Goal: Task Accomplishment & Management: Use online tool/utility

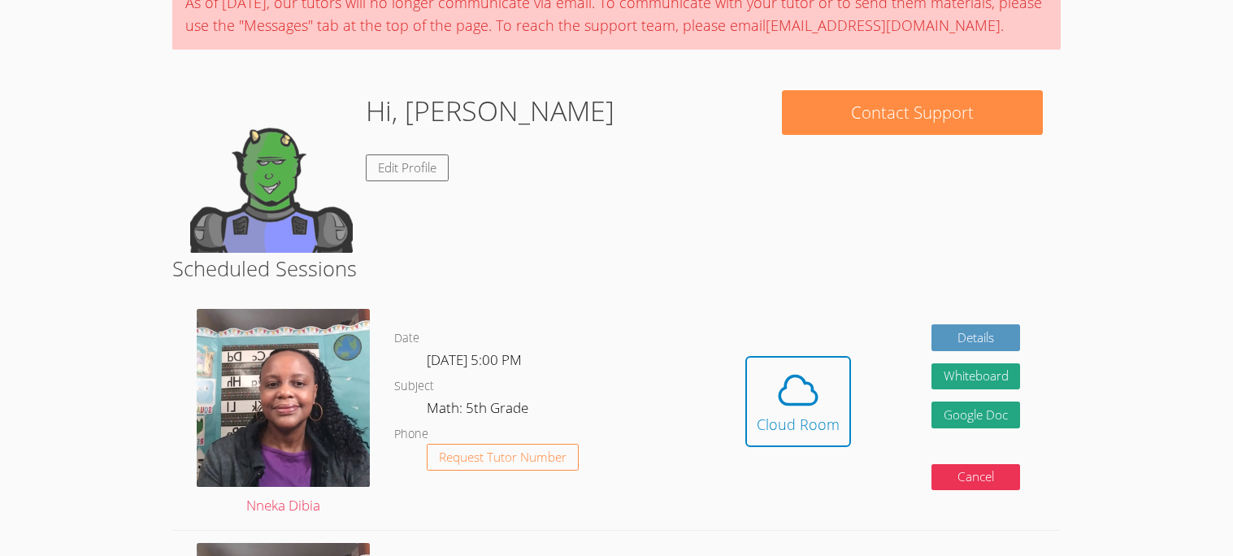
scroll to position [239, 0]
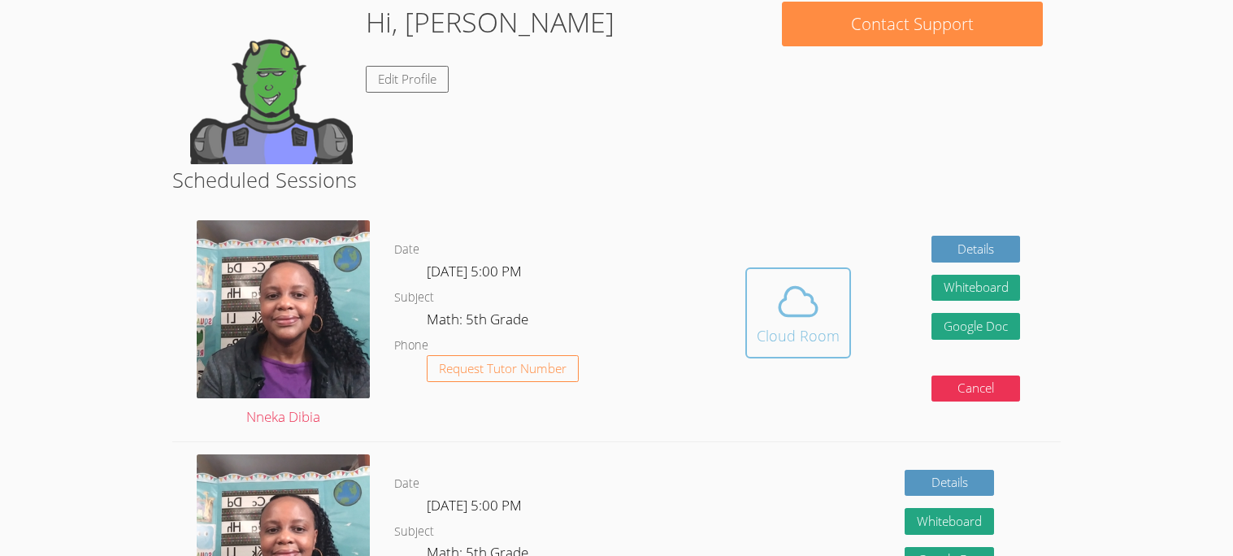
click at [763, 320] on span at bounding box center [797, 302] width 83 height 46
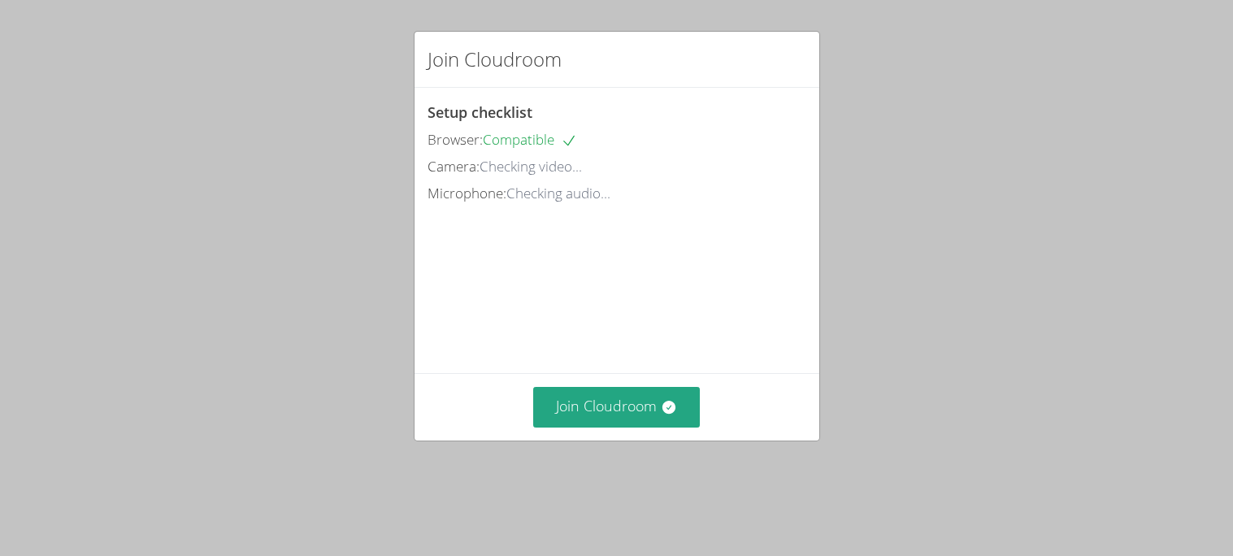
click at [512, 247] on video at bounding box center [549, 280] width 244 height 122
click at [596, 427] on button "Join Cloudroom" at bounding box center [616, 407] width 167 height 40
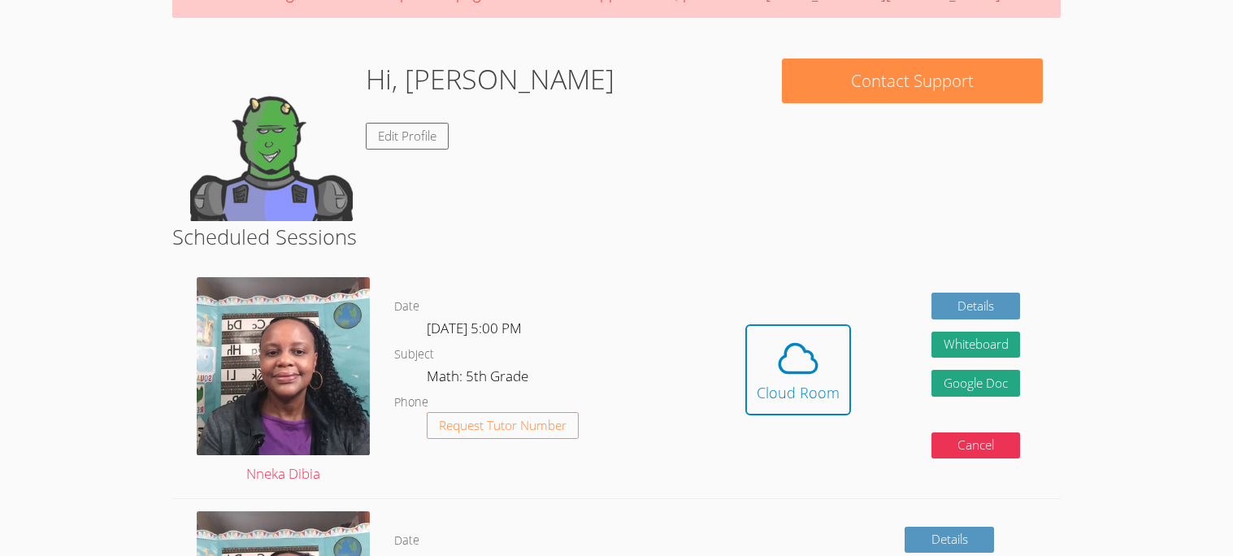
scroll to position [183, 0]
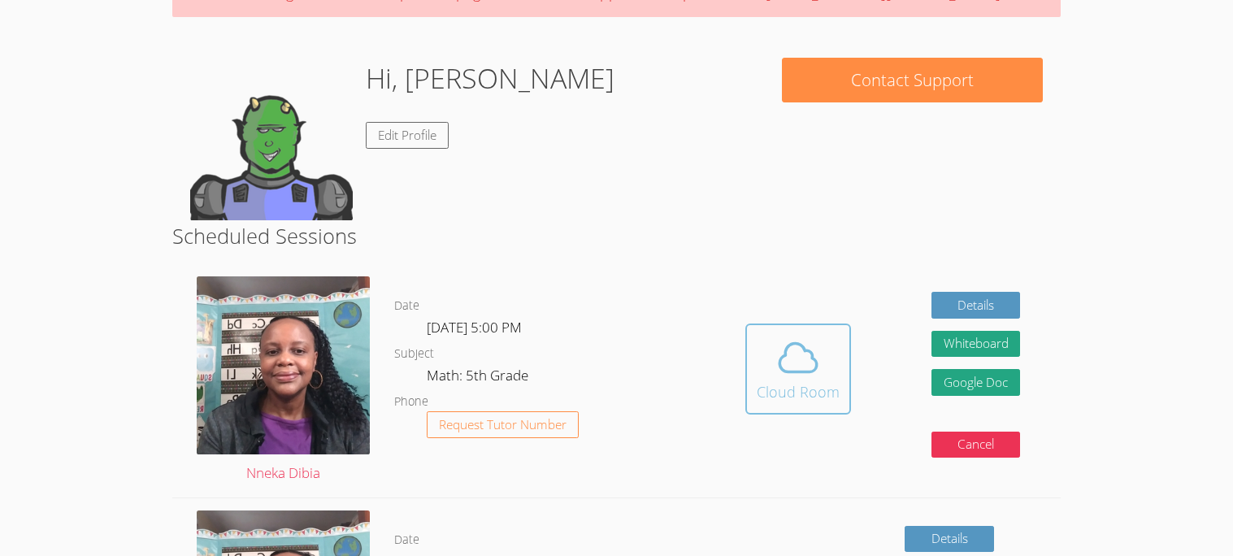
click at [790, 353] on icon at bounding box center [798, 358] width 46 height 46
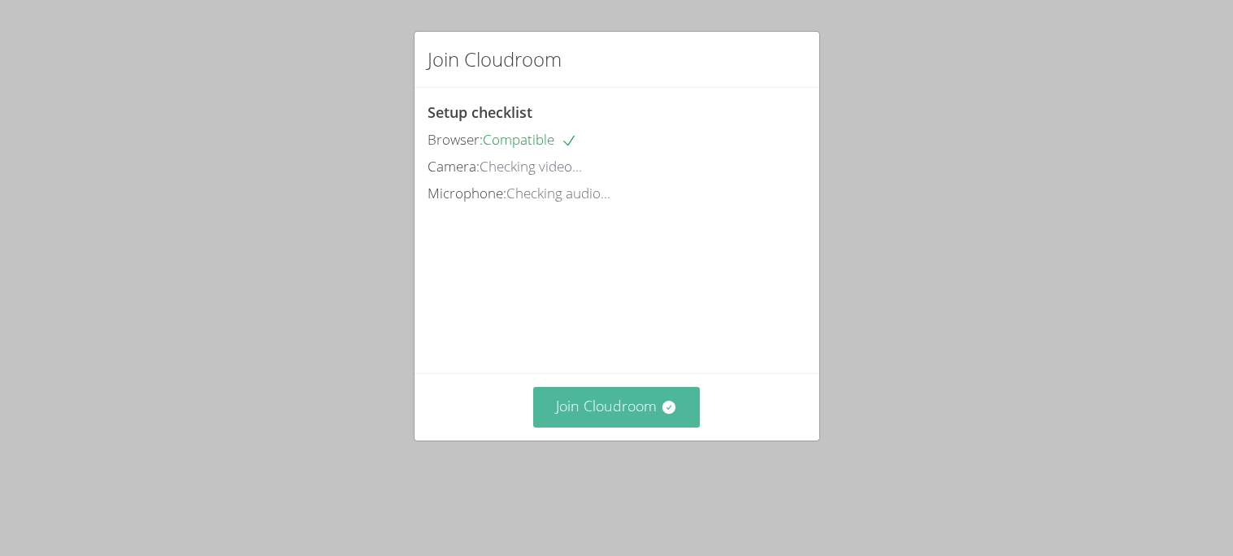
click at [564, 427] on button "Join Cloudroom" at bounding box center [616, 407] width 167 height 40
